Goal: Navigation & Orientation: Go to known website

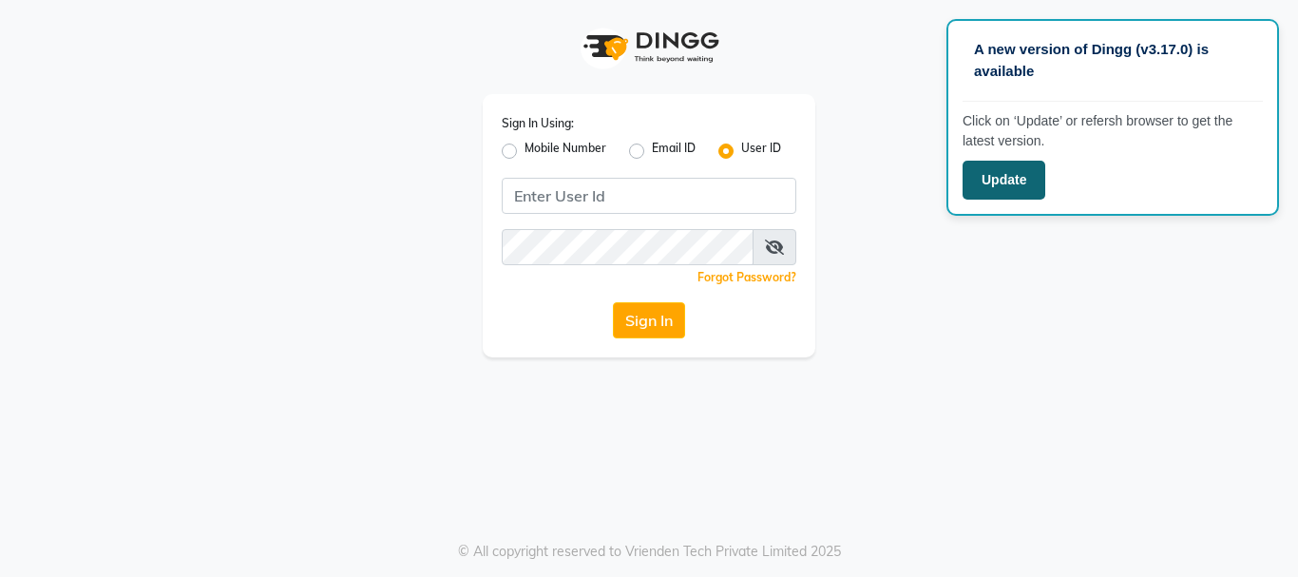
click at [998, 199] on button "Update" at bounding box center [1004, 180] width 83 height 39
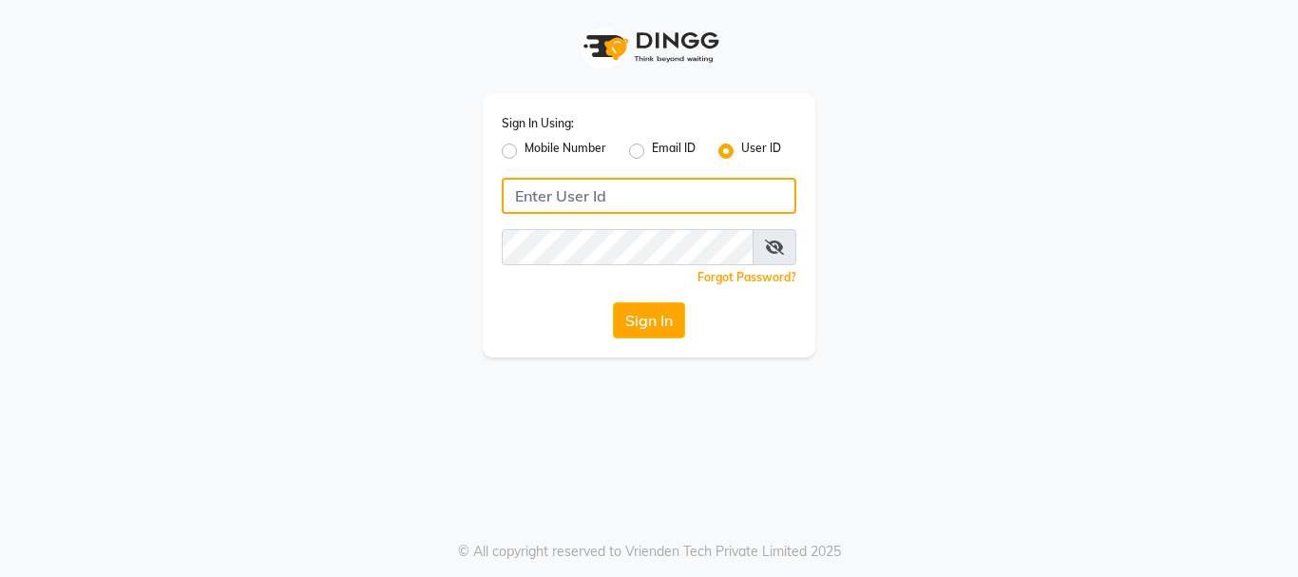
click at [692, 209] on input "Username" at bounding box center [649, 196] width 295 height 36
type input "neeta51554"
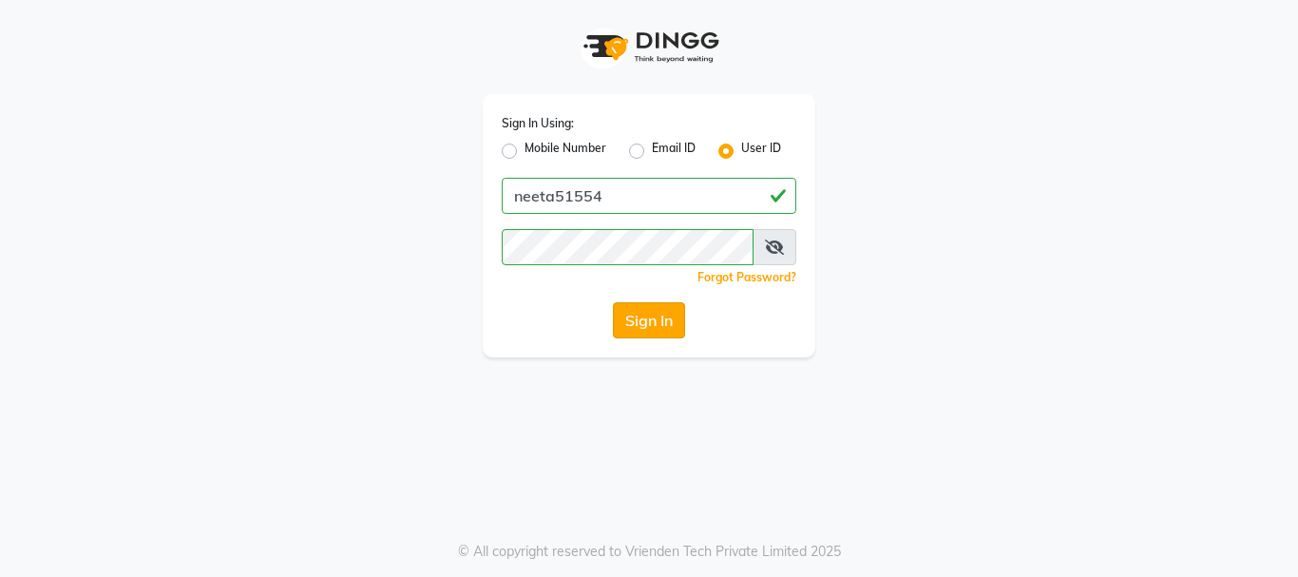
click at [645, 311] on button "Sign In" at bounding box center [649, 320] width 72 height 36
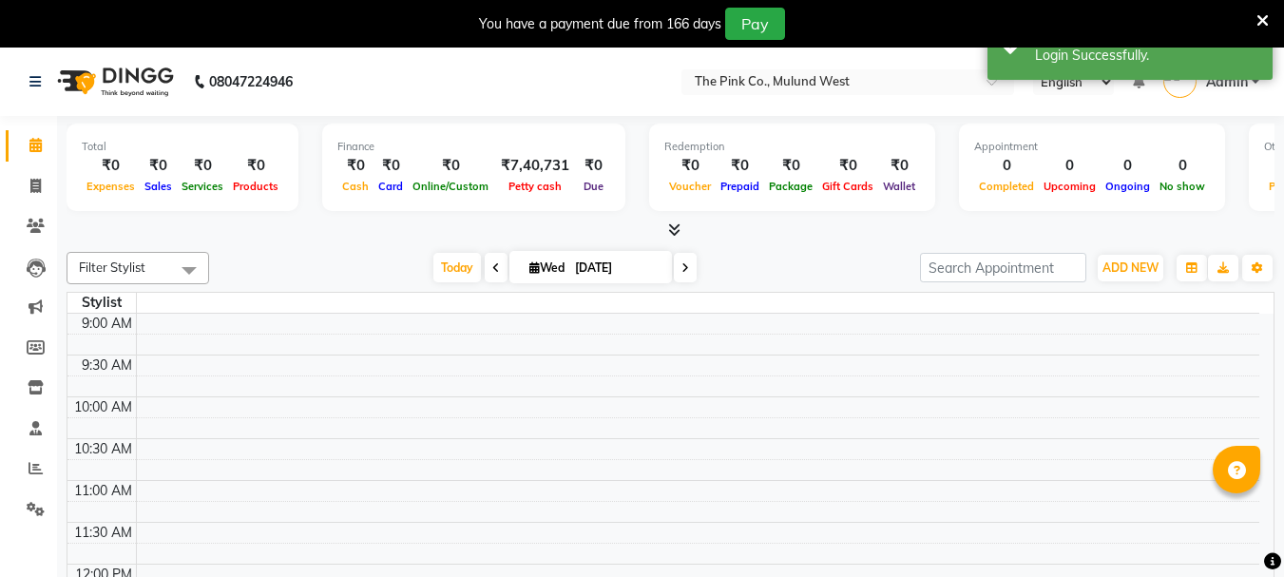
select select "en"
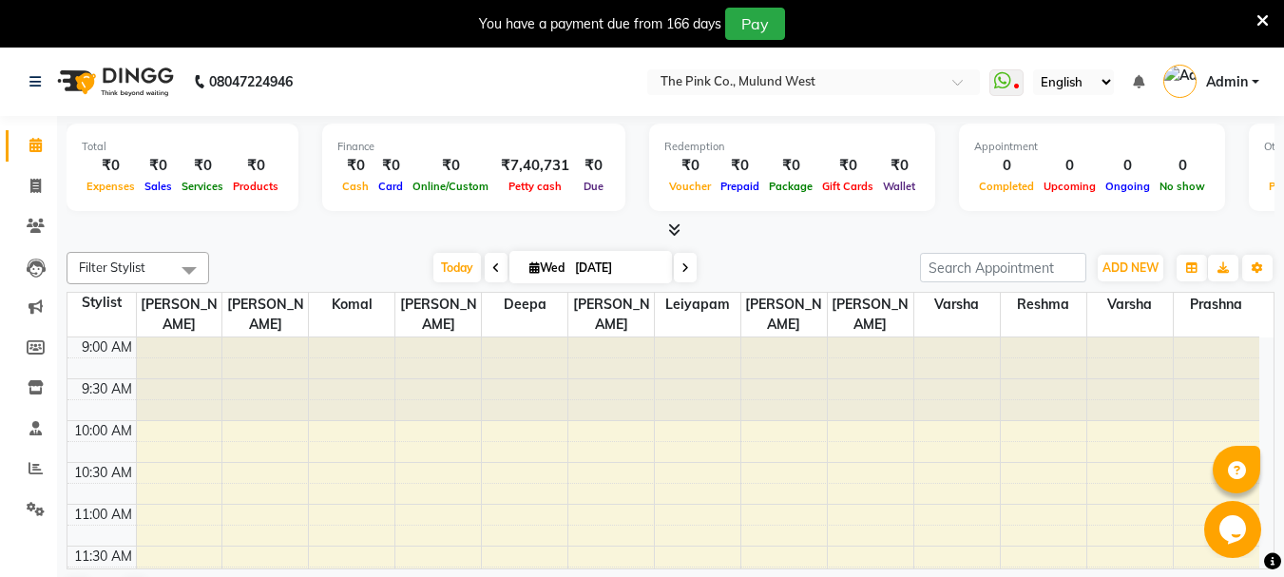
click at [1266, 27] on icon at bounding box center [1262, 20] width 12 height 17
